Goal: Find specific page/section: Find specific page/section

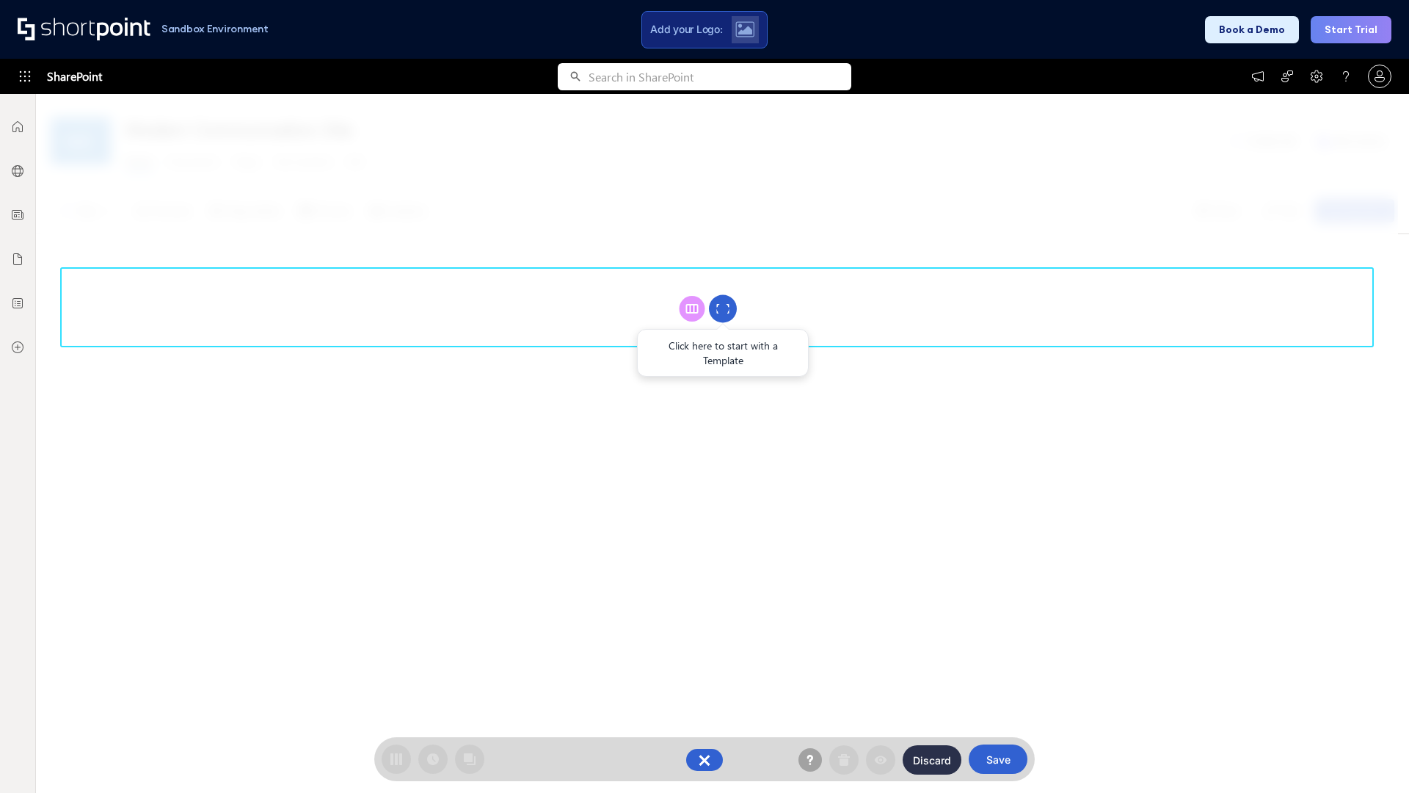
click at [723, 308] on circle at bounding box center [723, 309] width 28 height 28
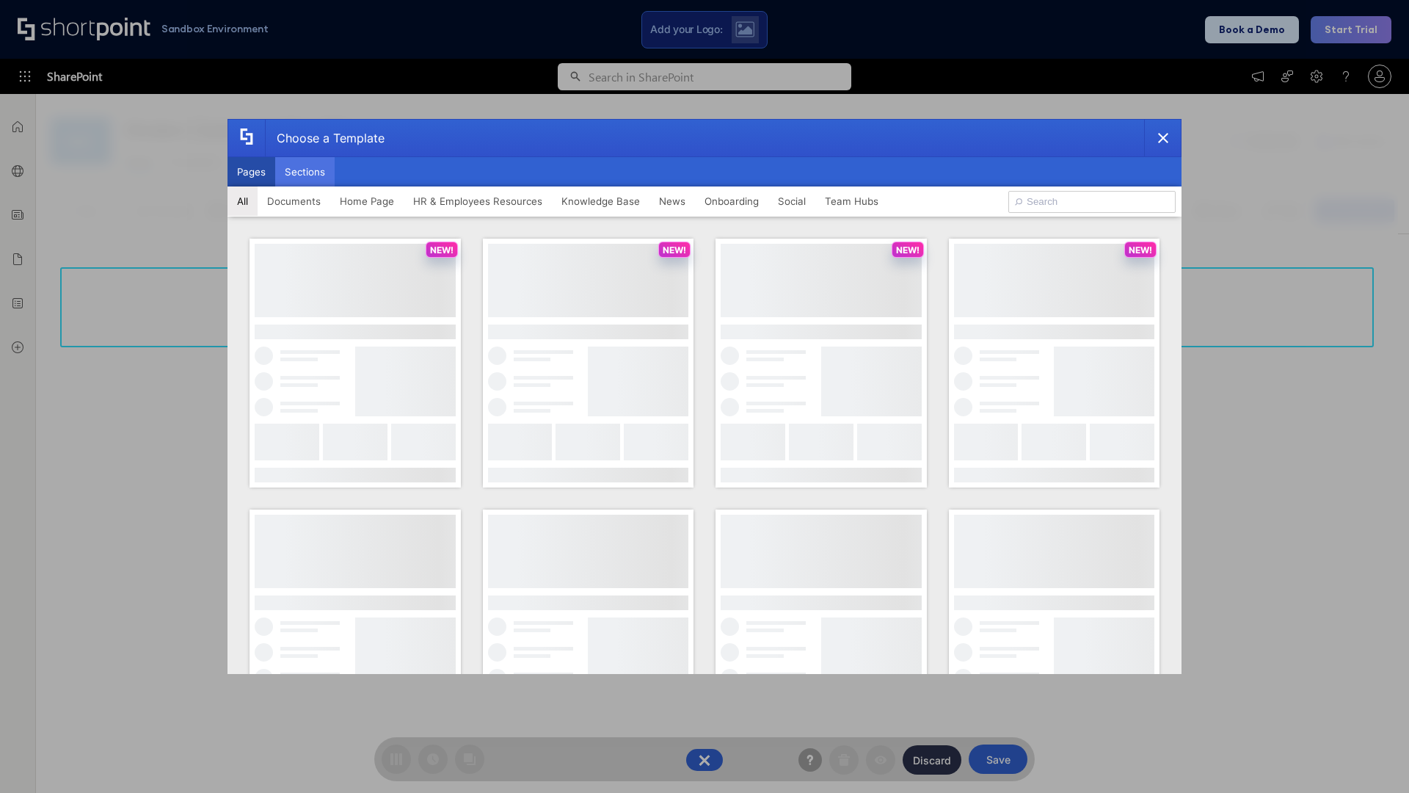
click at [305, 172] on button "Sections" at bounding box center [304, 171] width 59 height 29
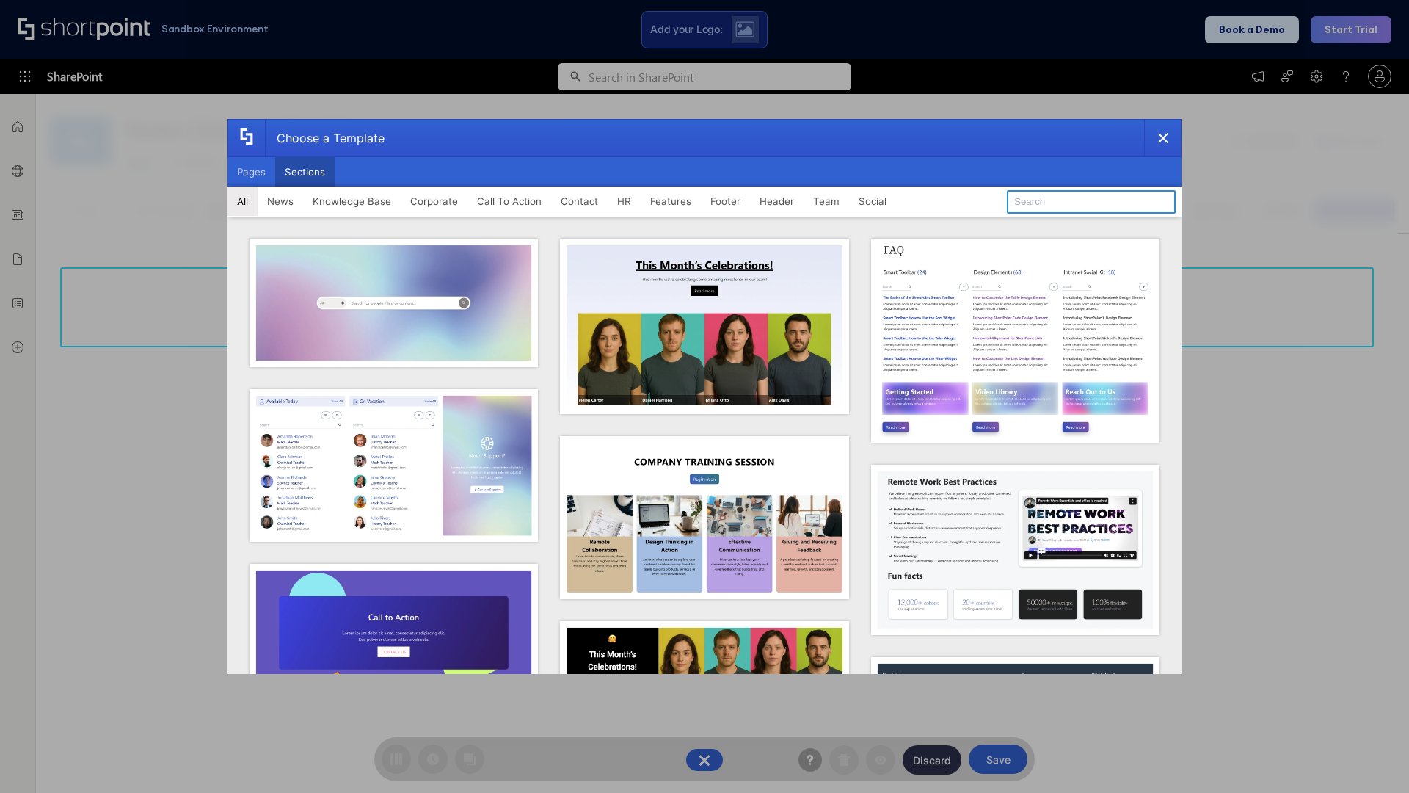
type input "Features Kit 2"
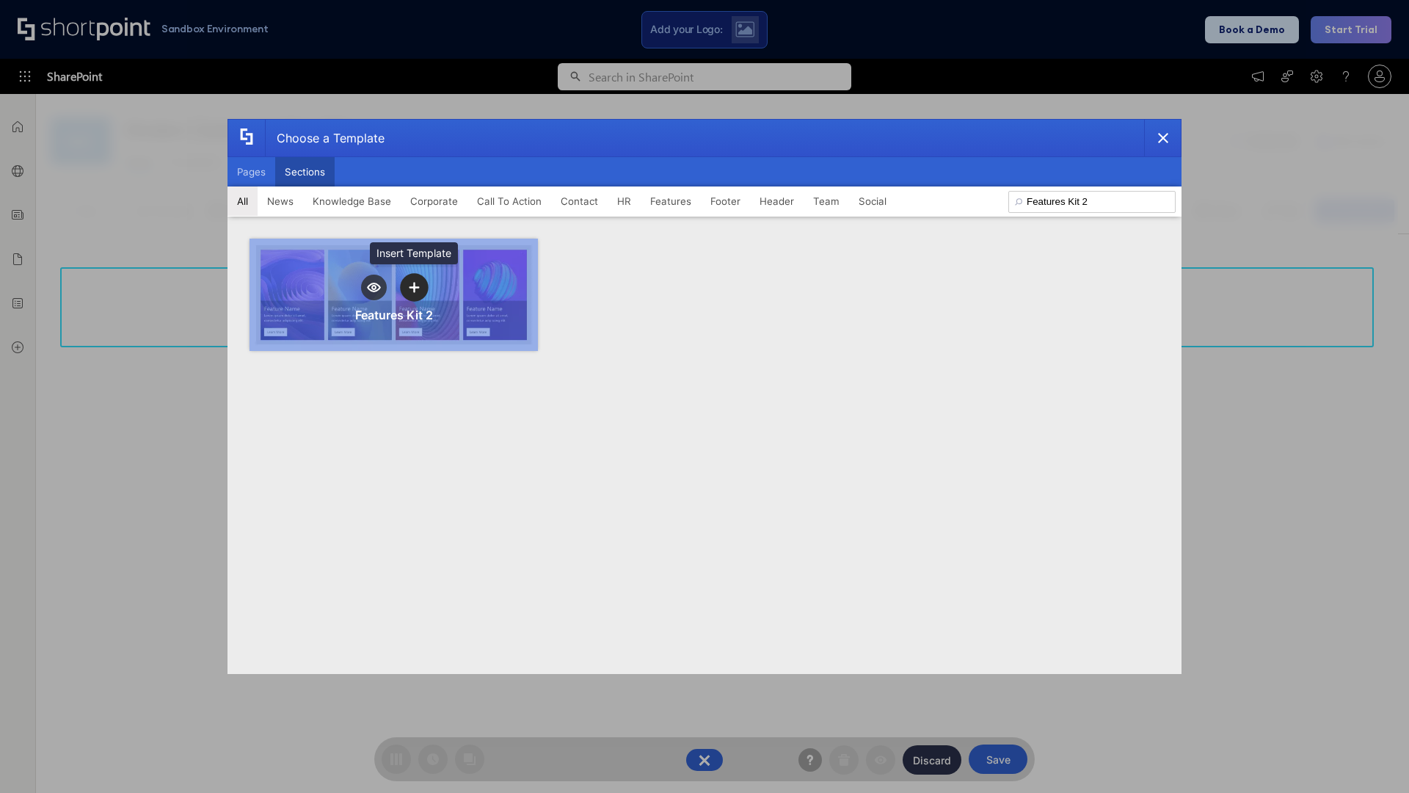
click at [414, 287] on icon "template selector" at bounding box center [414, 287] width 10 height 10
